Goal: Information Seeking & Learning: Check status

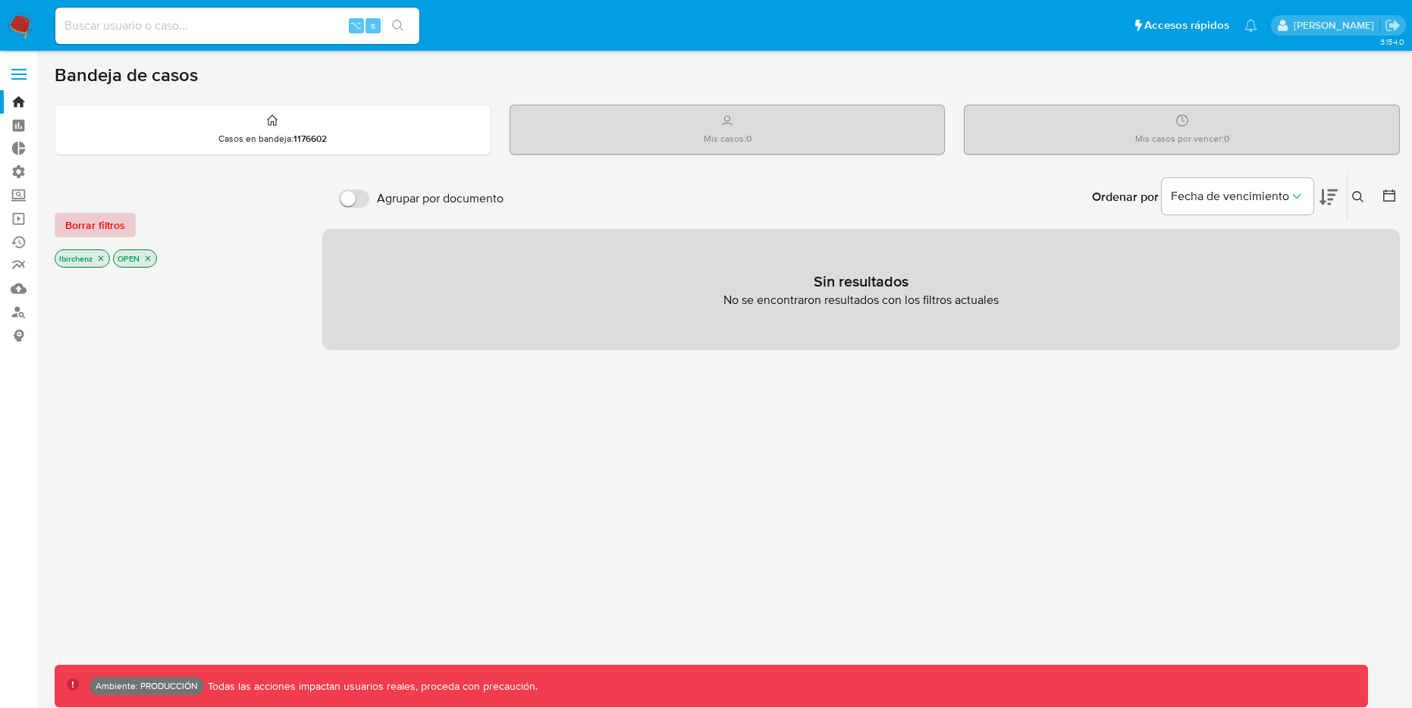
click at [104, 222] on span "Borrar filtros" at bounding box center [95, 225] width 60 height 21
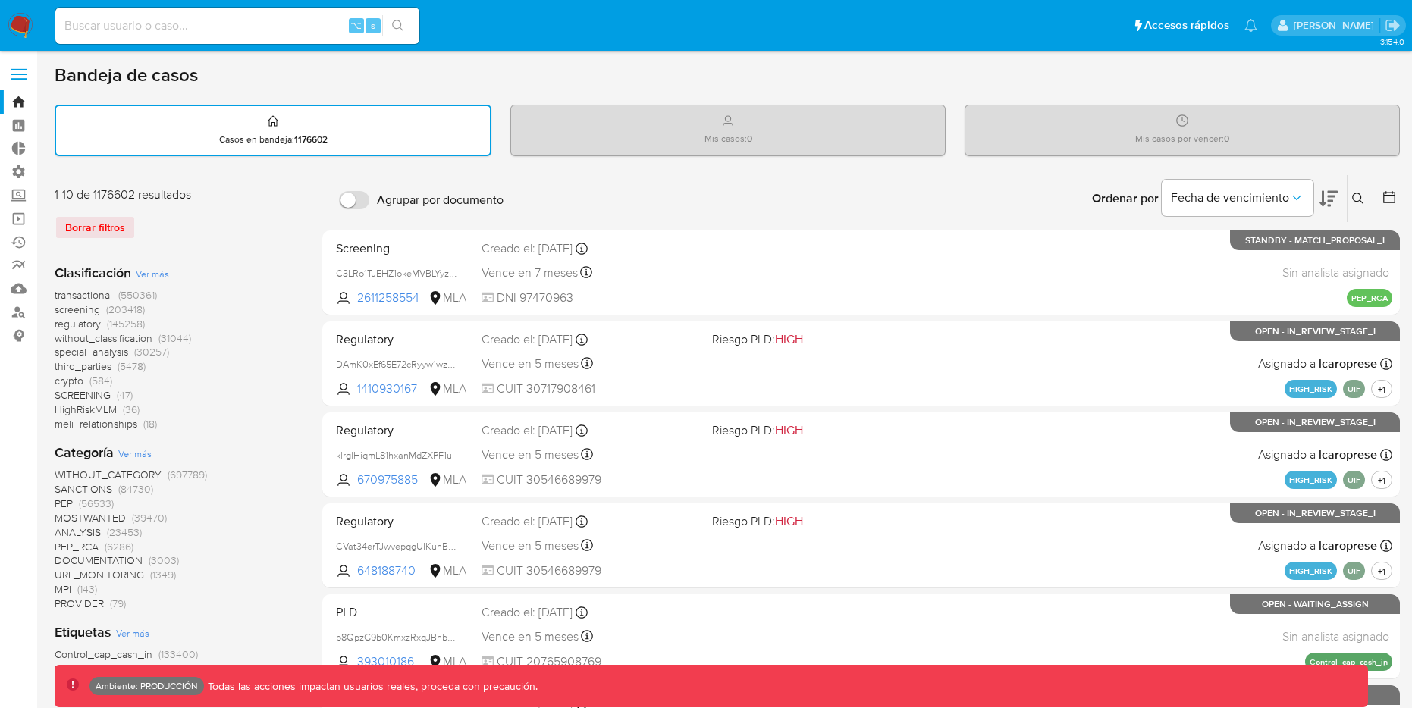
click at [1388, 194] on icon at bounding box center [1389, 197] width 15 height 15
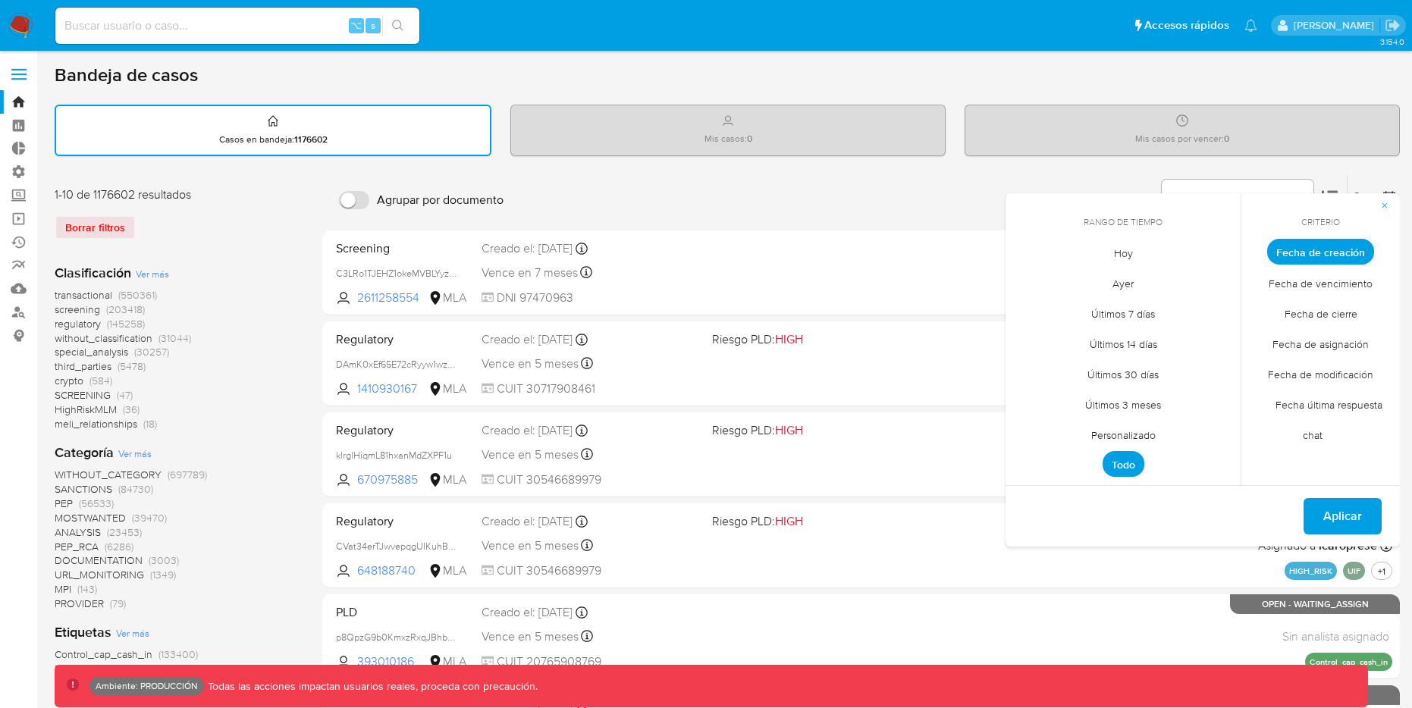
click at [1129, 253] on span "Hoy" at bounding box center [1123, 252] width 51 height 31
click at [1340, 517] on span "Aplicar" at bounding box center [1343, 516] width 39 height 33
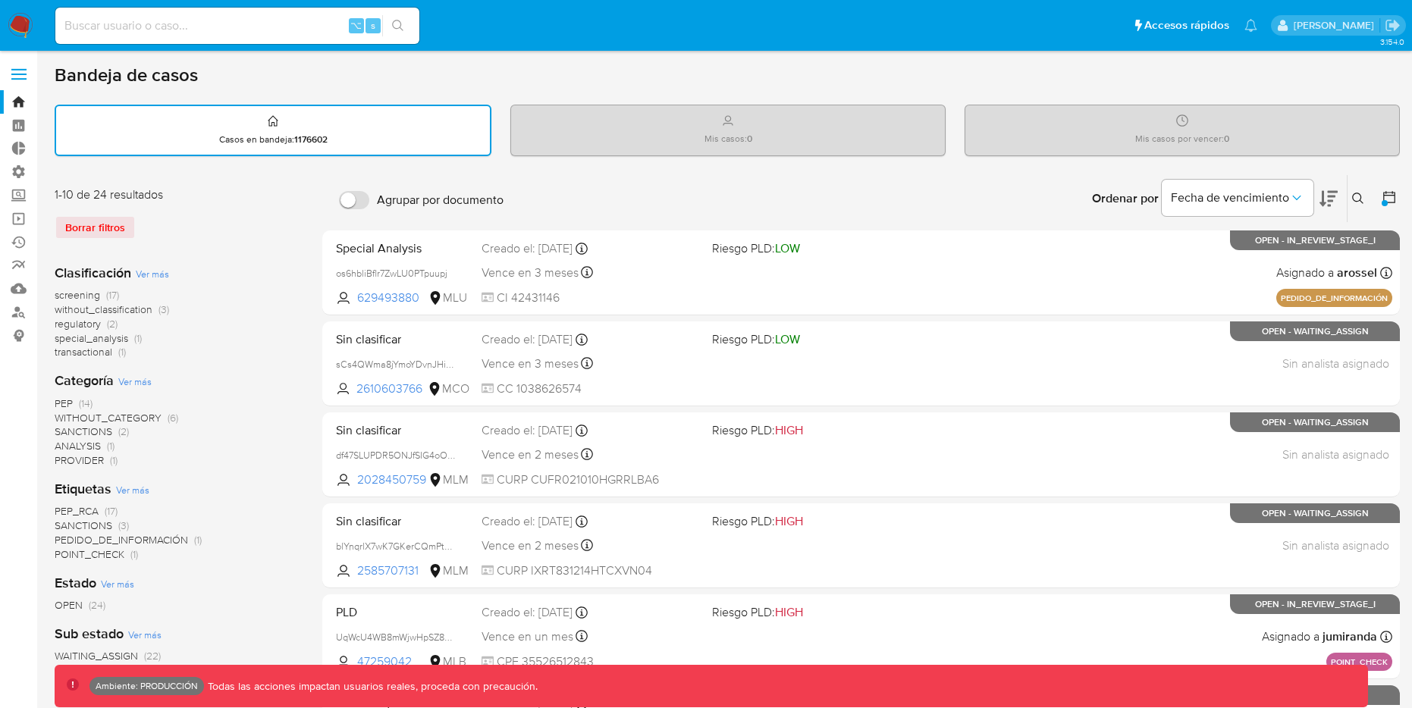
click at [1395, 199] on icon at bounding box center [1390, 197] width 12 height 12
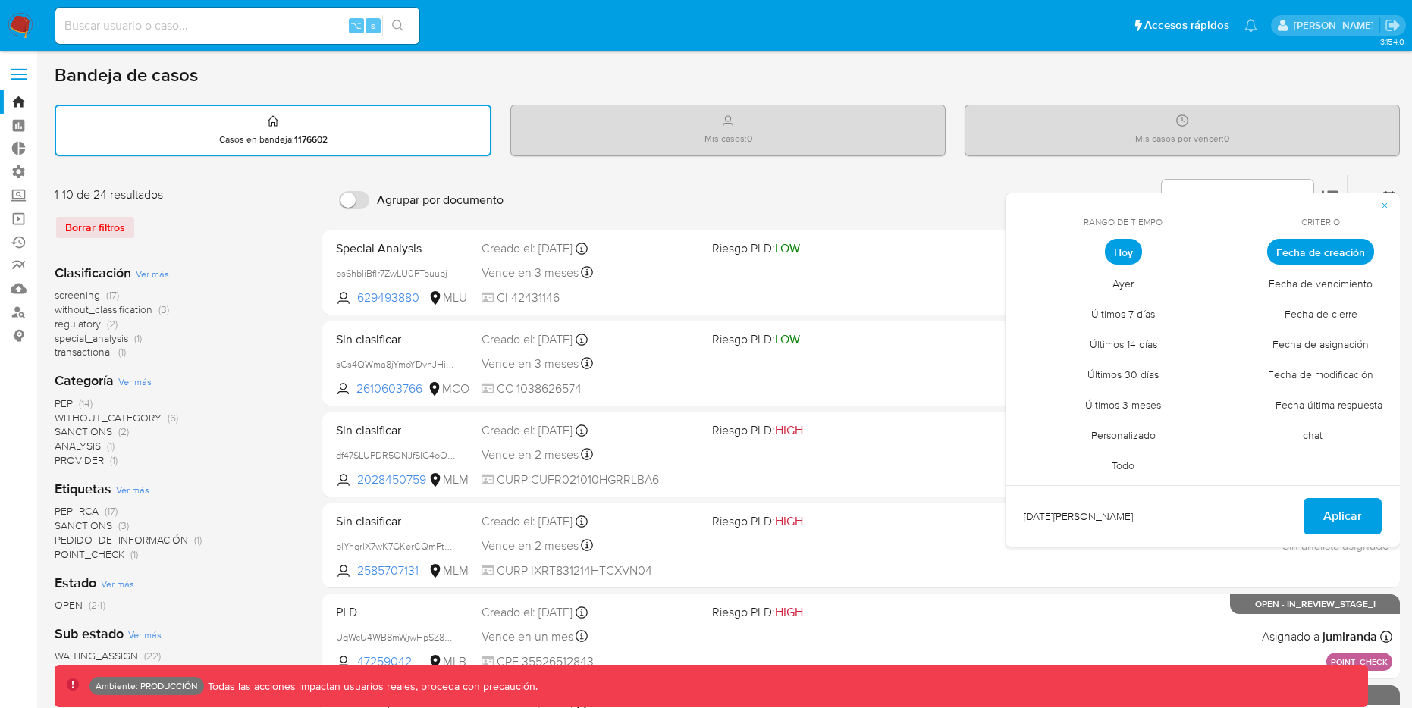
click at [1128, 282] on span "Ayer" at bounding box center [1123, 283] width 53 height 31
click at [1339, 511] on span "Aplicar" at bounding box center [1343, 516] width 39 height 33
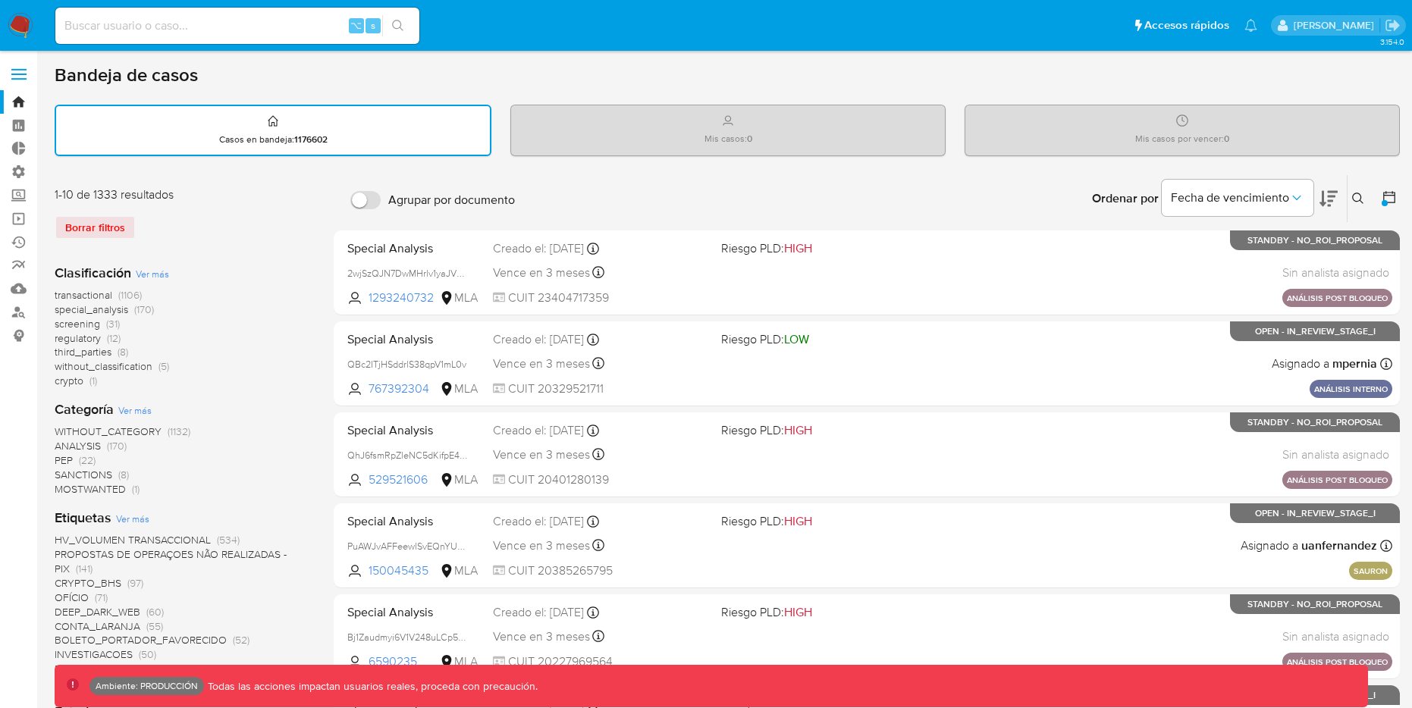
click at [1397, 196] on button at bounding box center [1391, 199] width 18 height 18
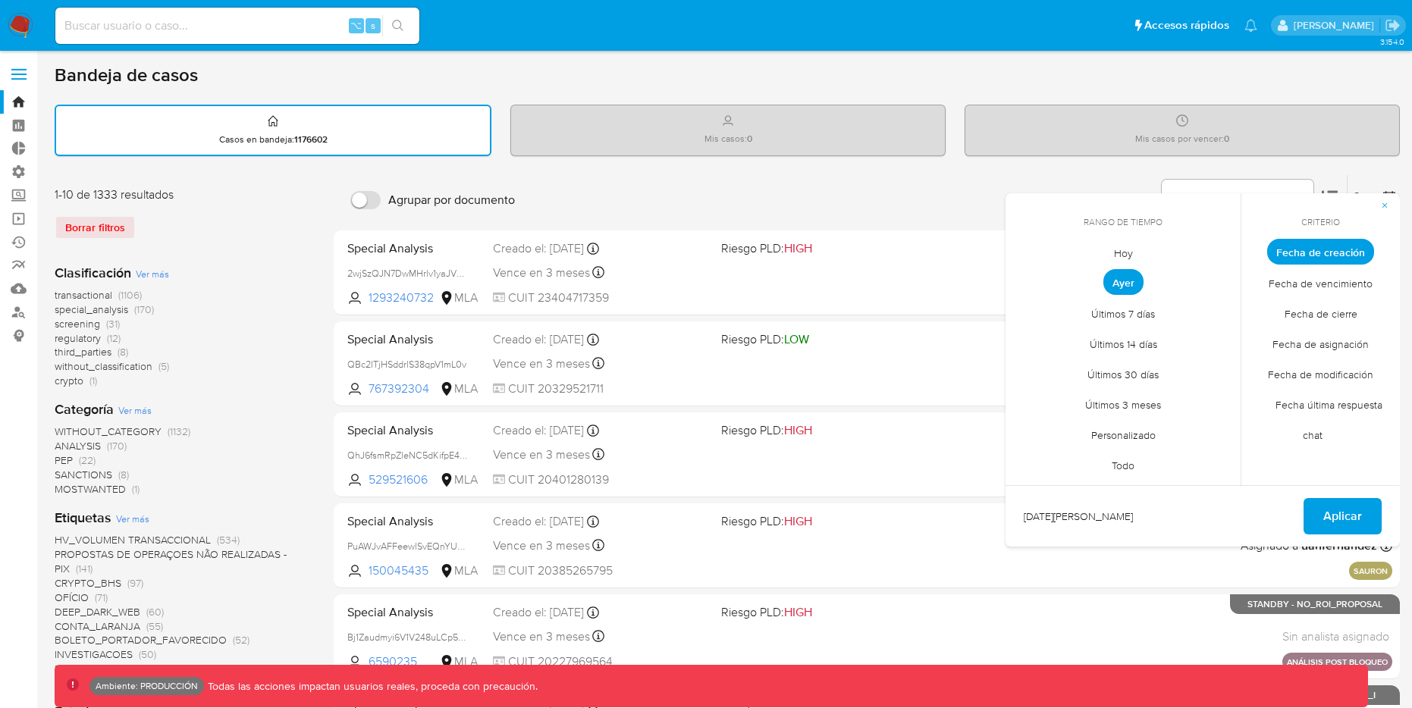
click at [1124, 248] on span "Hoy" at bounding box center [1123, 252] width 51 height 31
click at [1343, 511] on span "Aplicar" at bounding box center [1343, 516] width 39 height 33
